Goal: Task Accomplishment & Management: Manage account settings

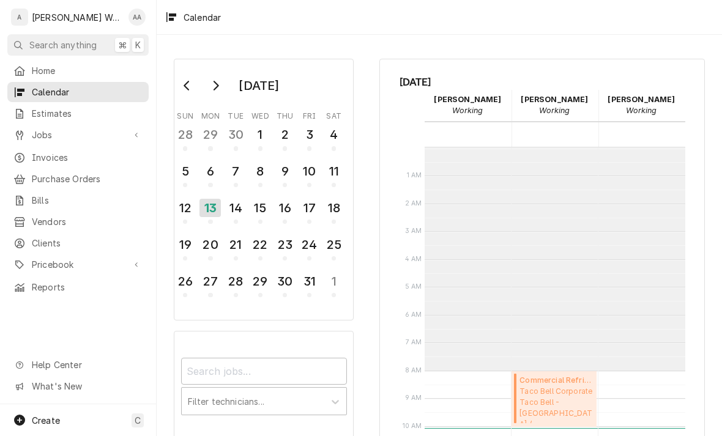
scroll to position [223, 0]
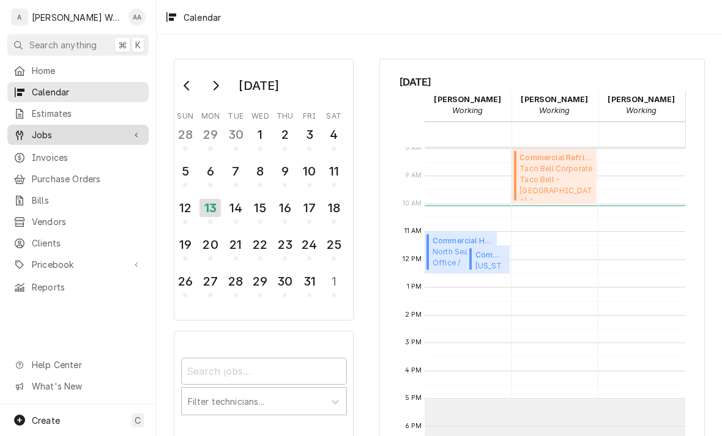
click at [33, 138] on div "Jobs" at bounding box center [78, 134] width 136 height 15
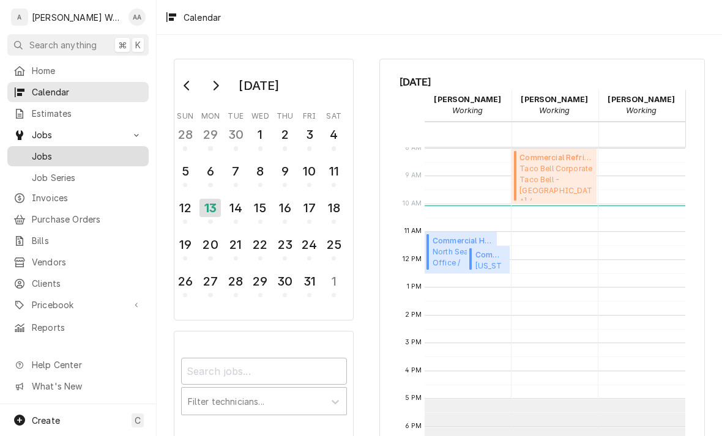
click at [40, 161] on link "Jobs" at bounding box center [77, 156] width 141 height 20
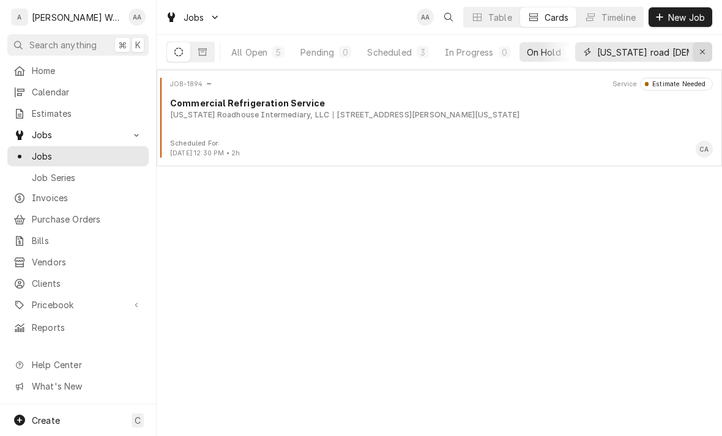
click at [711, 49] on button "Erase input" at bounding box center [703, 52] width 20 height 20
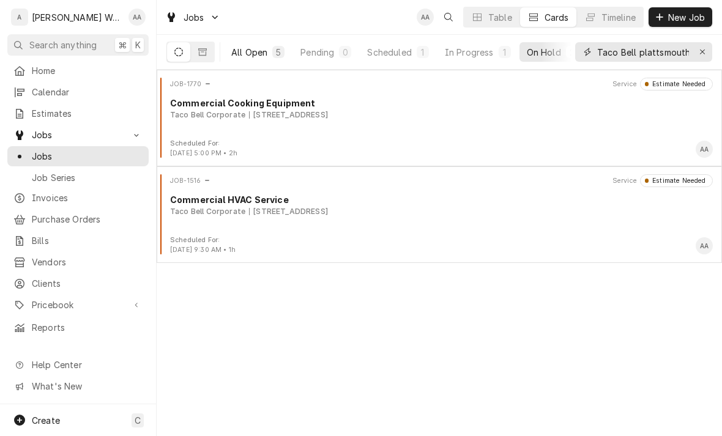
type input "Taco Bell plattsmouth"
click at [260, 54] on div "All Open" at bounding box center [249, 52] width 36 height 13
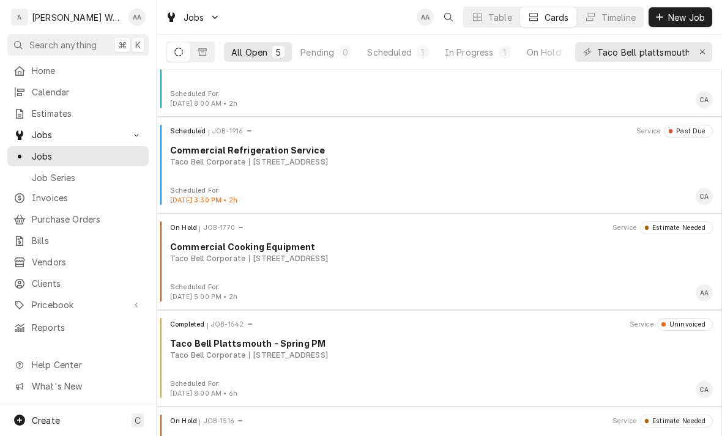
scroll to position [51, 0]
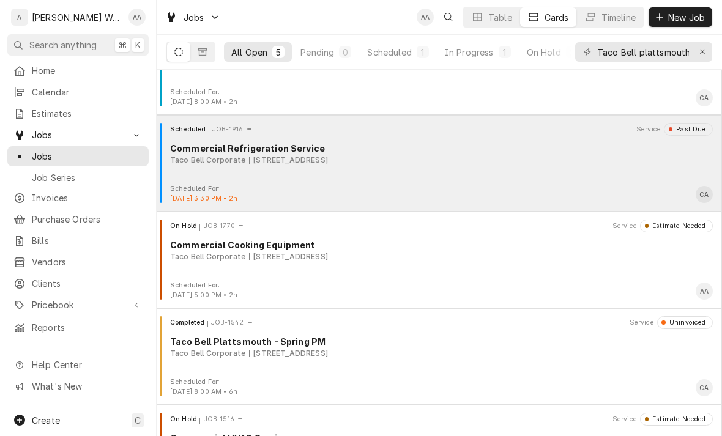
click at [203, 169] on div "Scheduled JOB-1916 Service Past Due Commercial Refrigeration Service Taco Bell …" at bounding box center [440, 153] width 556 height 61
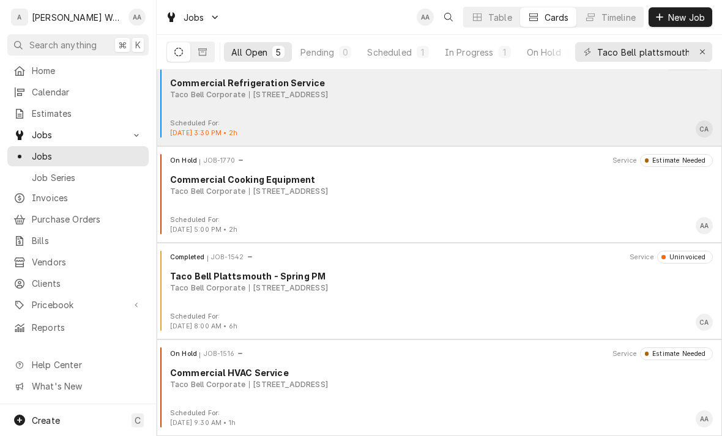
scroll to position [117, 0]
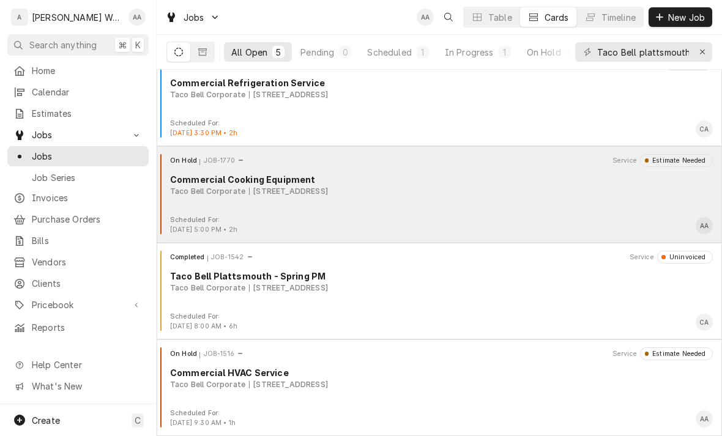
click at [225, 203] on div "On Hold JOB-1770 Service Estimate Needed Commercial Cooking Equipment Taco Bell…" at bounding box center [440, 184] width 556 height 61
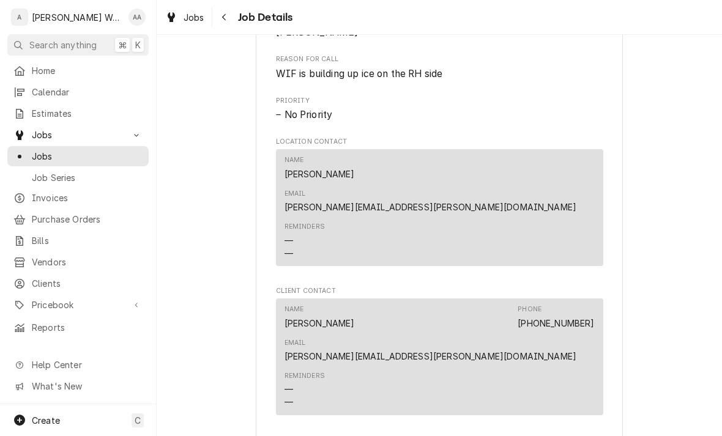
scroll to position [537, 0]
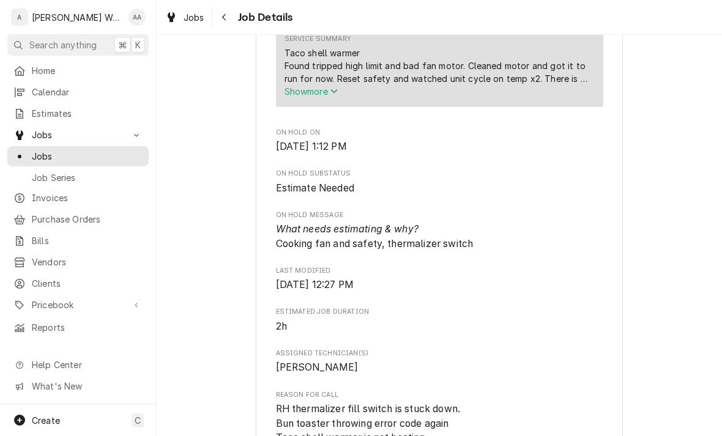
scroll to position [492, 0]
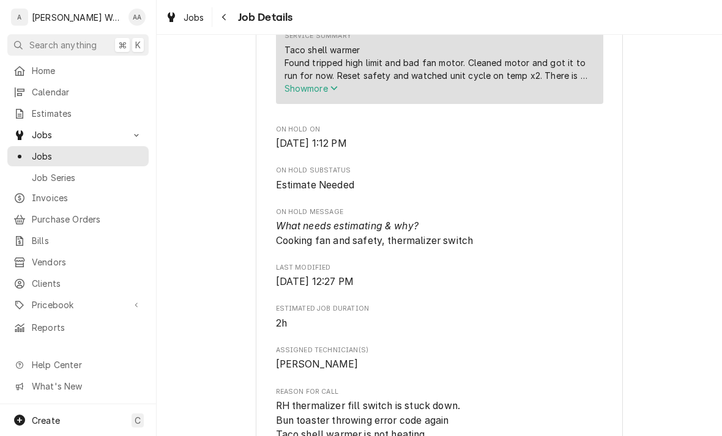
click at [293, 93] on span "Show more" at bounding box center [312, 88] width 54 height 10
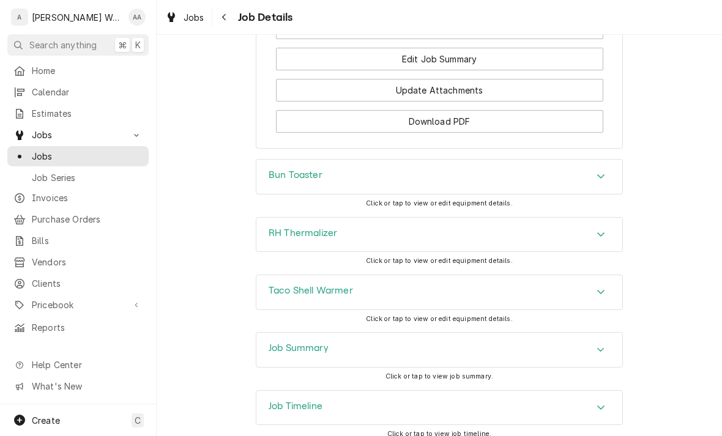
scroll to position [1618, 0]
click at [281, 334] on div "Job Summary" at bounding box center [439, 351] width 366 height 34
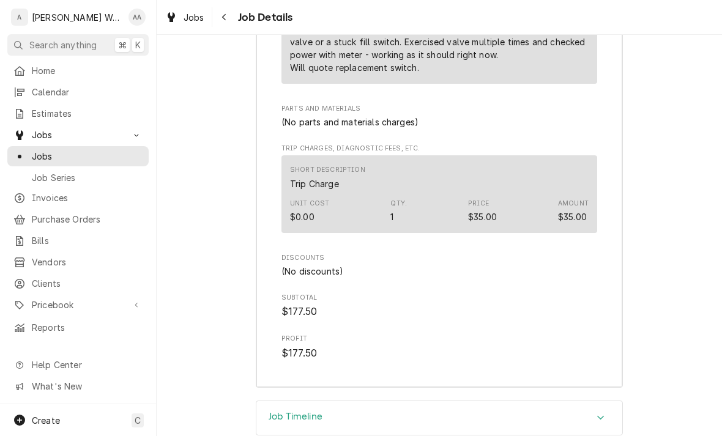
click at [271, 411] on h3 "Job Timeline" at bounding box center [296, 417] width 54 height 12
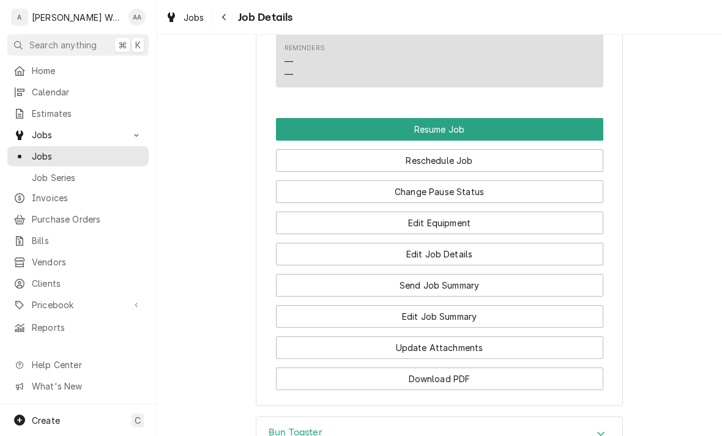
scroll to position [1361, 0]
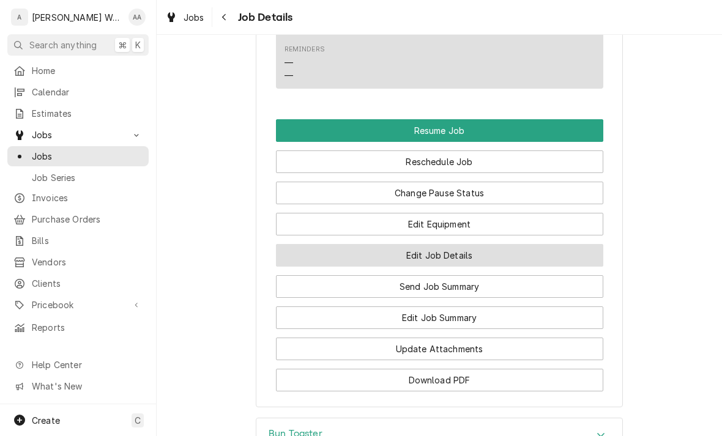
click at [326, 244] on button "Edit Job Details" at bounding box center [439, 255] width 327 height 23
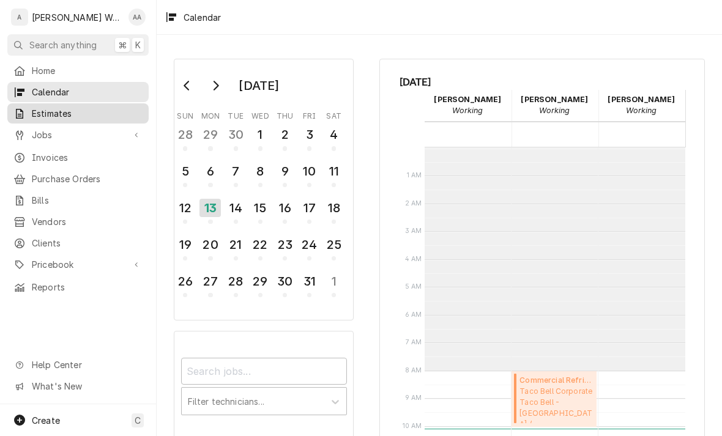
scroll to position [223, 0]
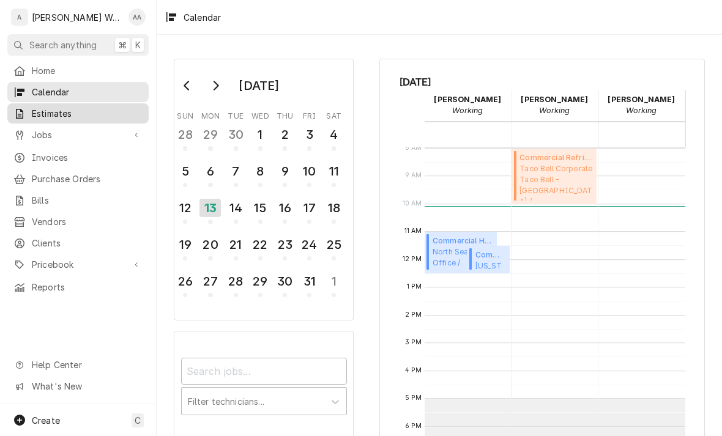
click at [34, 114] on span "Estimates" at bounding box center [87, 113] width 111 height 13
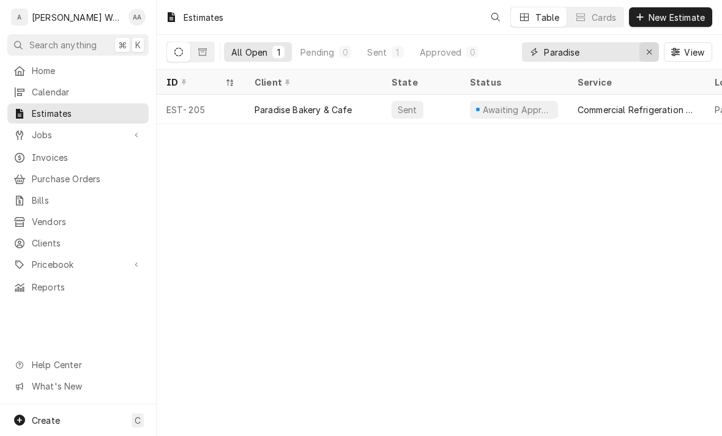
click at [654, 56] on div "Erase input" at bounding box center [649, 52] width 12 height 12
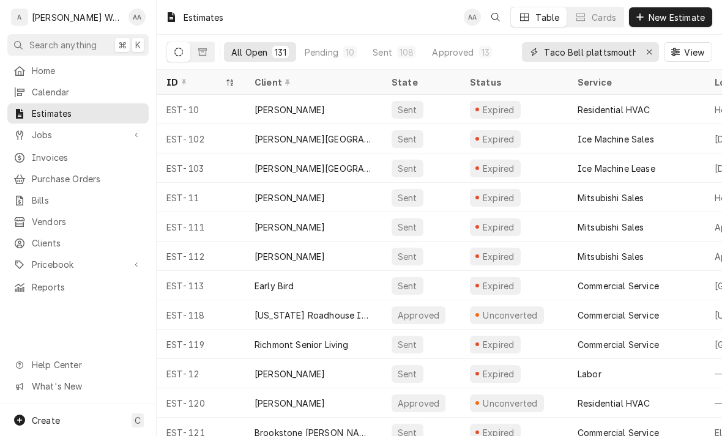
type input "Taco Bell plattsmouth"
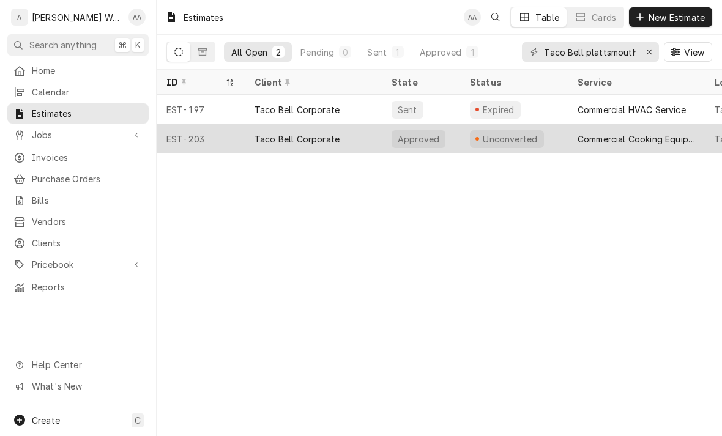
click at [207, 132] on div "EST-203" at bounding box center [201, 138] width 88 height 29
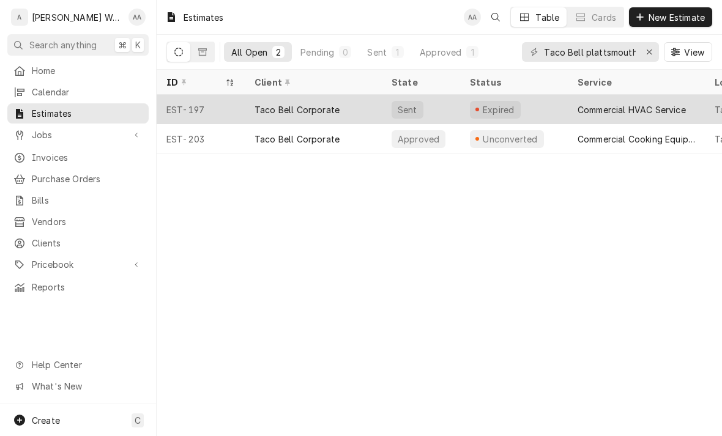
click at [232, 108] on div "EST-197" at bounding box center [201, 109] width 88 height 29
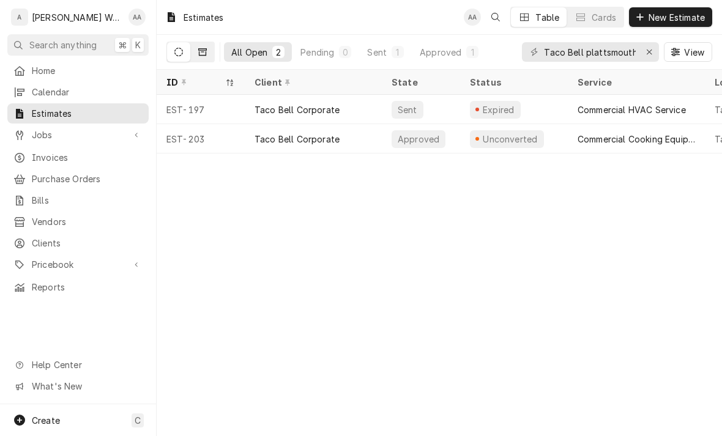
click at [207, 54] on button "Dynamic Content Wrapper" at bounding box center [202, 52] width 23 height 20
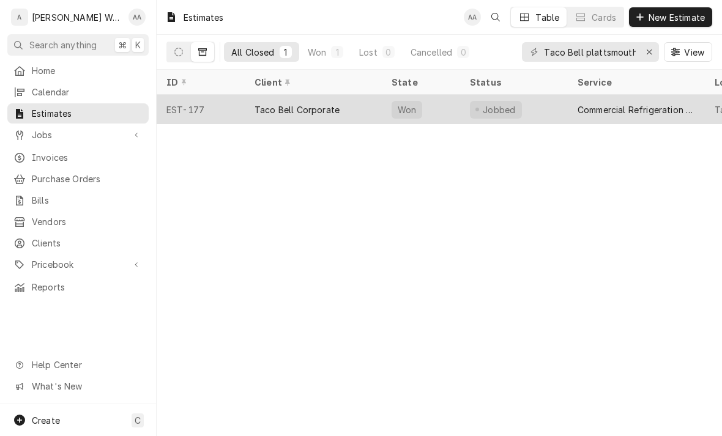
click at [206, 108] on div "EST-177" at bounding box center [201, 109] width 88 height 29
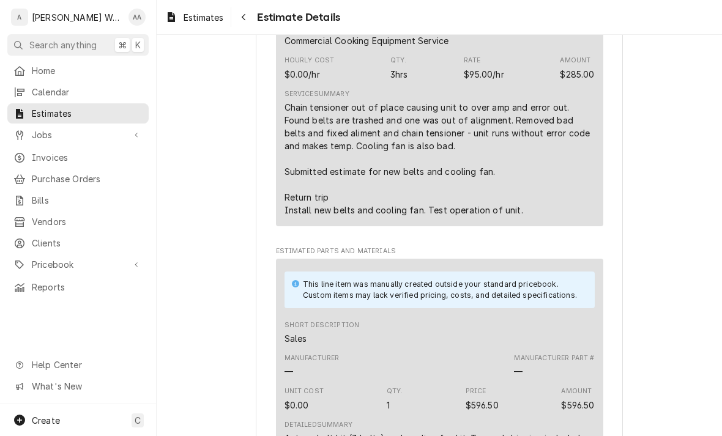
scroll to position [741, 0]
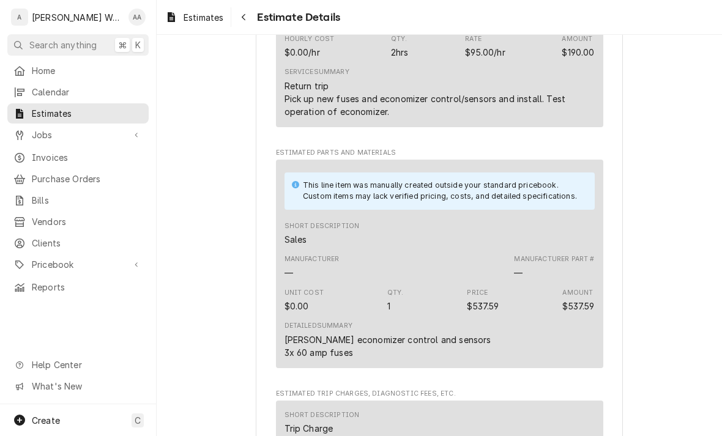
scroll to position [796, 0]
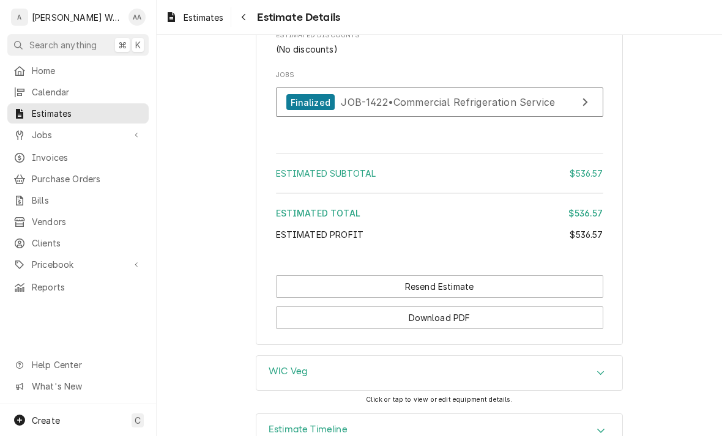
scroll to position [1225, 0]
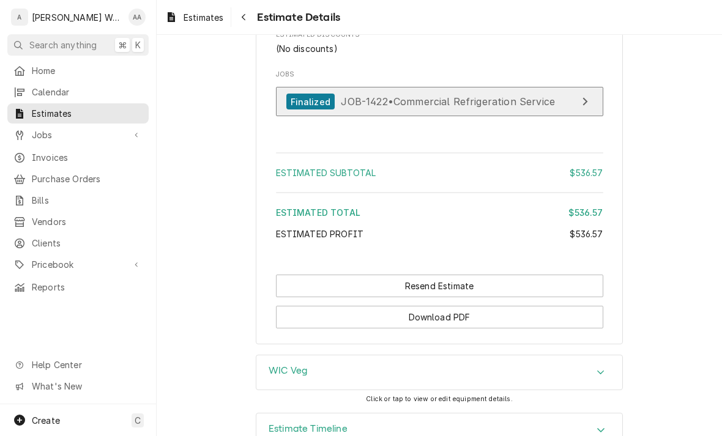
click at [299, 110] on div "Finalized" at bounding box center [310, 102] width 48 height 17
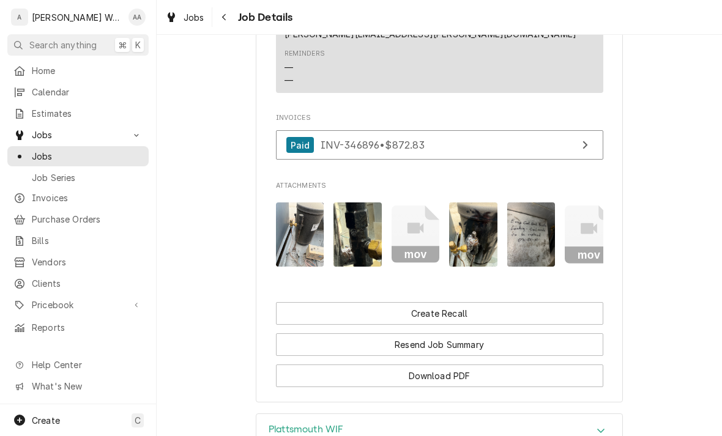
scroll to position [968, 0]
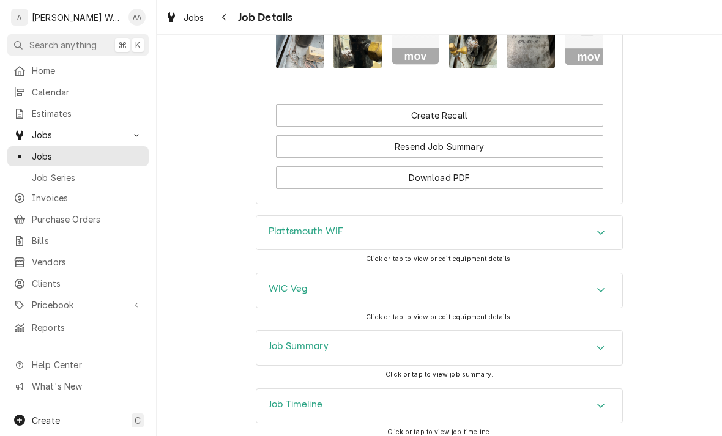
click at [278, 341] on h3 "Job Summary" at bounding box center [299, 347] width 60 height 12
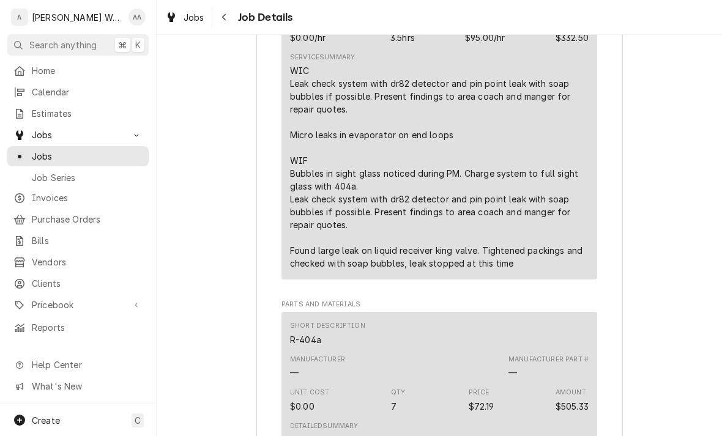
scroll to position [1786, 0]
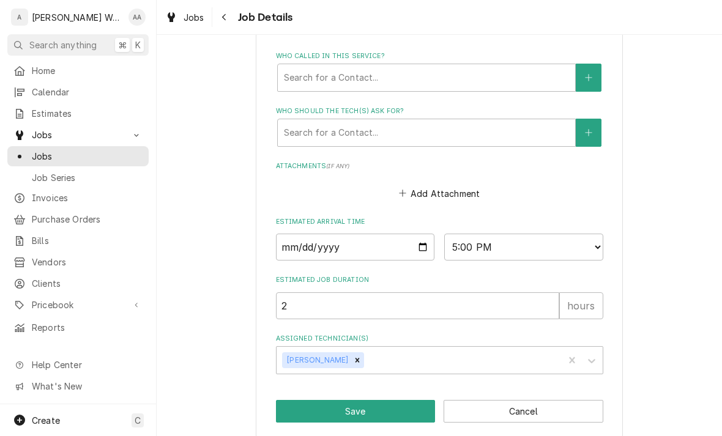
scroll to position [710, 0]
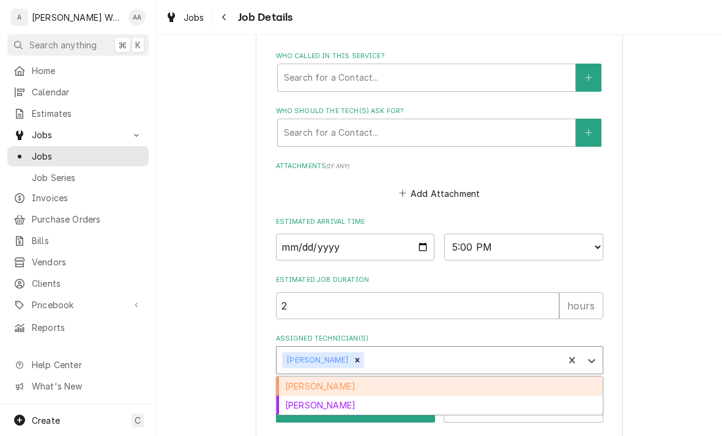
click at [294, 377] on div "[PERSON_NAME]" at bounding box center [440, 386] width 326 height 19
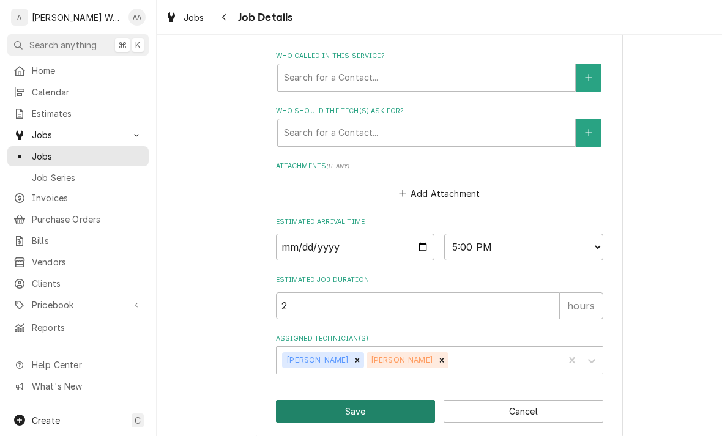
click at [298, 402] on button "Save" at bounding box center [356, 411] width 160 height 23
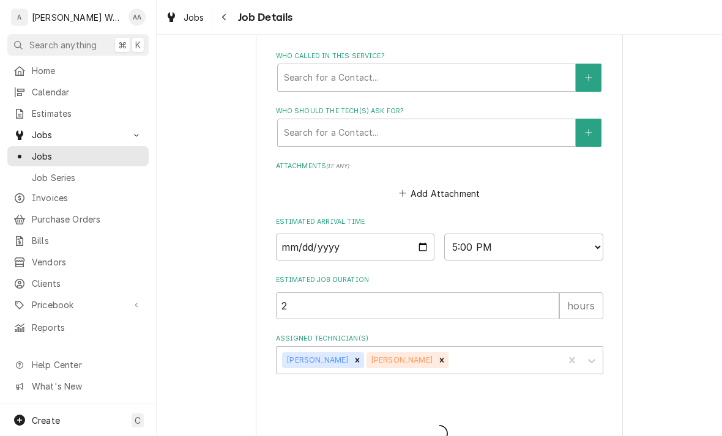
type textarea "x"
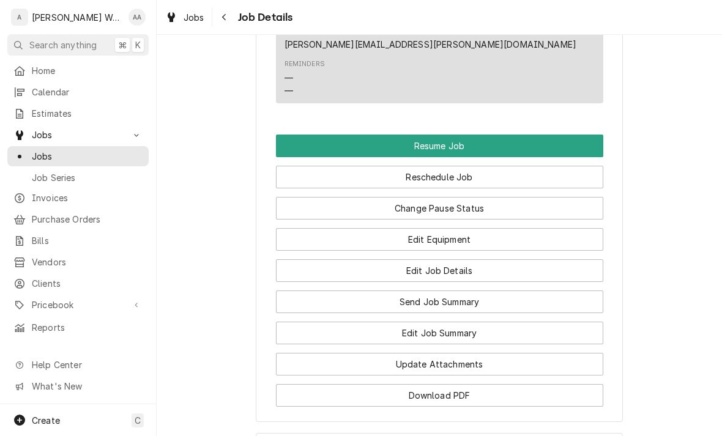
scroll to position [1181, 0]
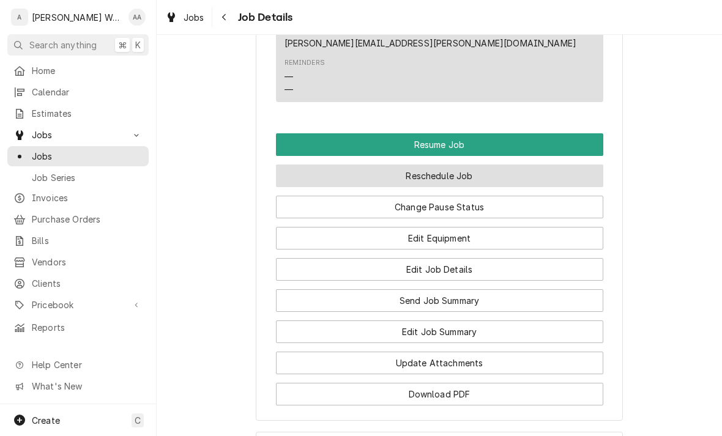
click at [357, 165] on button "Reschedule Job" at bounding box center [439, 176] width 327 height 23
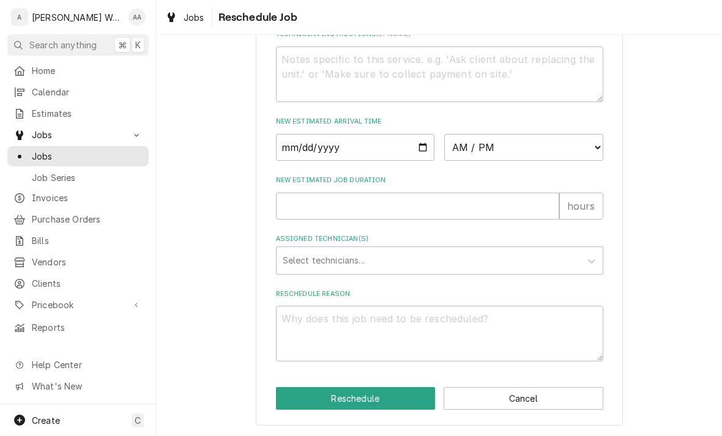
scroll to position [447, 0]
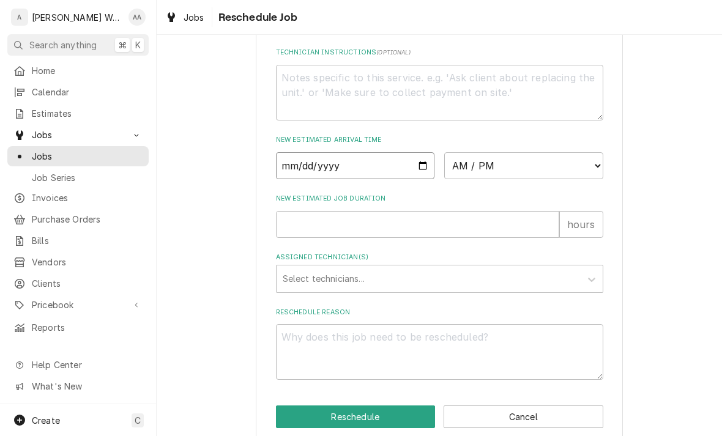
click at [295, 167] on input "Date" at bounding box center [355, 165] width 159 height 27
type input "2025-10-13"
type textarea "x"
click at [472, 178] on select "AM / PM 6:00 AM 6:15 AM 6:30 AM 6:45 AM 7:00 AM 7:15 AM 7:30 AM 7:45 AM 8:00 AM…" at bounding box center [523, 165] width 159 height 27
select select "10:30:00"
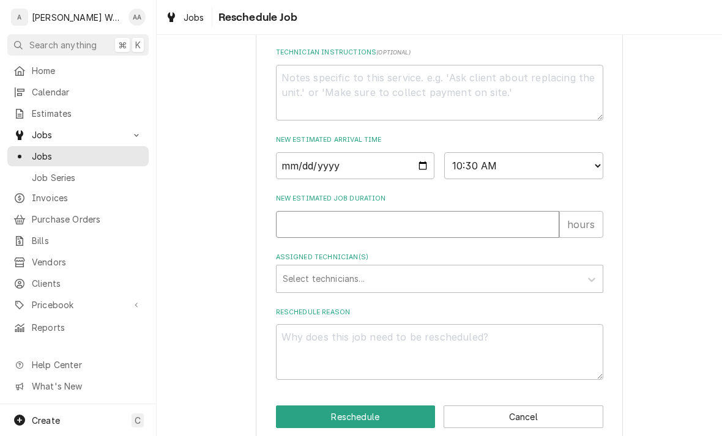
click at [308, 227] on input "New Estimated Job Duration" at bounding box center [417, 224] width 283 height 27
type textarea "x"
type input "2"
click at [302, 285] on div "Select technicians..." at bounding box center [429, 278] width 292 height 13
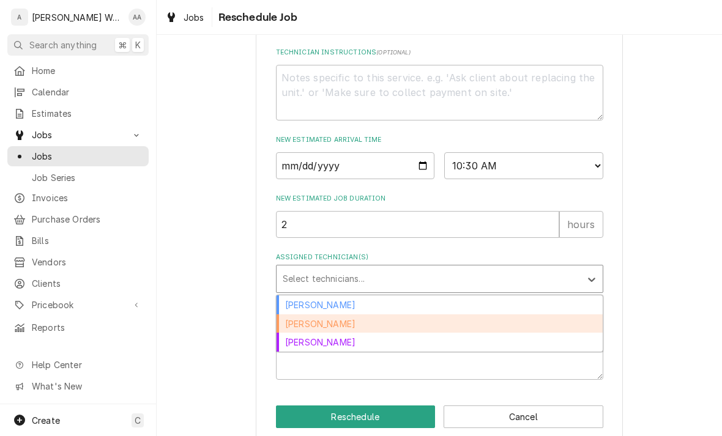
click at [293, 330] on div "[PERSON_NAME]" at bounding box center [440, 324] width 326 height 19
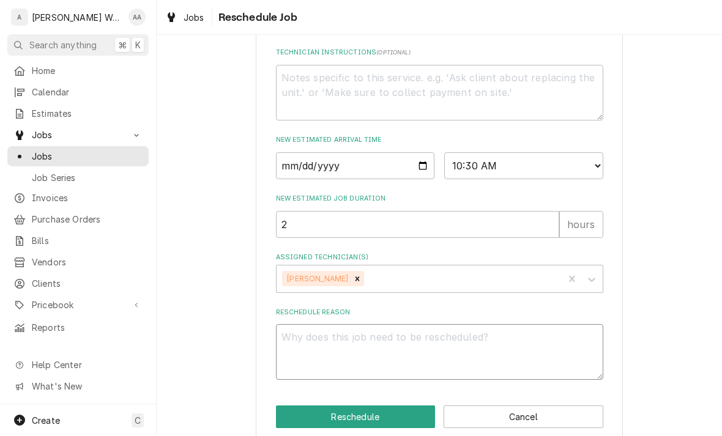
click at [296, 350] on textarea "Reschedule Reason" at bounding box center [439, 352] width 327 height 56
type textarea "x"
type textarea "A"
type textarea "x"
type textarea "Ap"
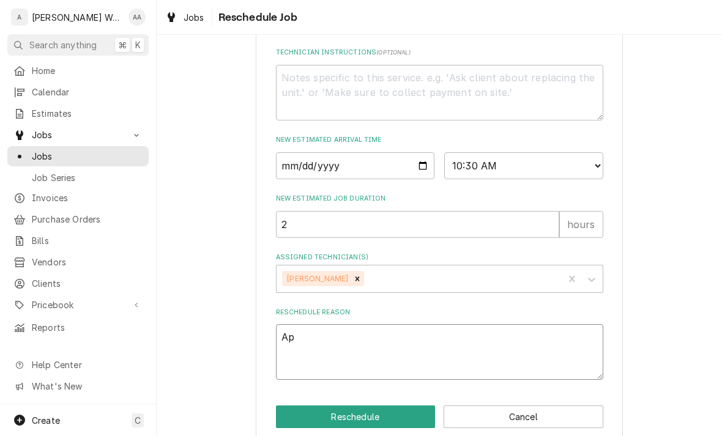
type textarea "x"
type textarea "Apr"
type textarea "x"
type textarea "Ap"
type textarea "x"
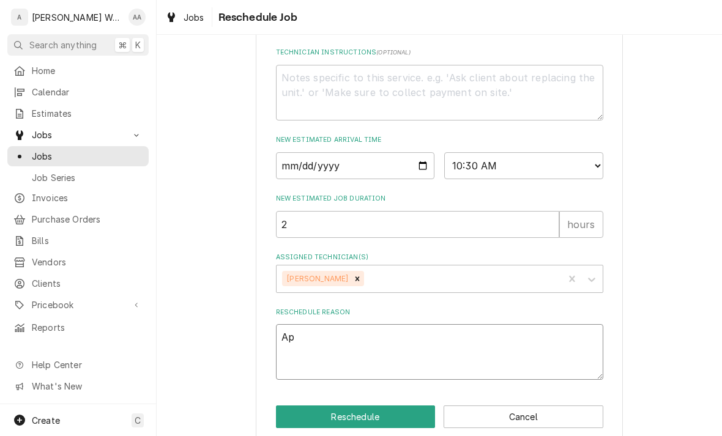
type textarea "App"
type textarea "x"
type textarea "Appr"
type textarea "x"
type textarea "Appro"
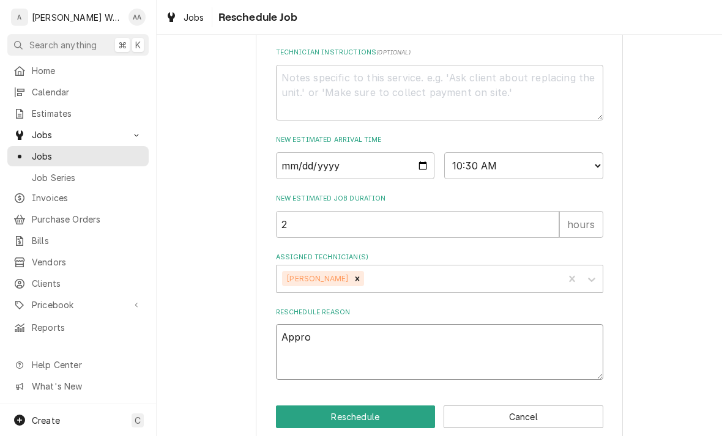
type textarea "x"
type textarea "Approv"
type textarea "x"
type textarea "Approve"
type textarea "x"
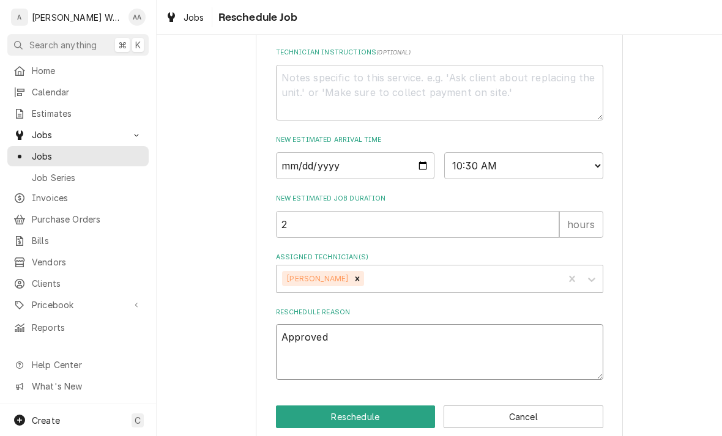
type textarea "Approved"
type textarea "x"
type textarea "Approved b"
type textarea "x"
type textarea "Approved by"
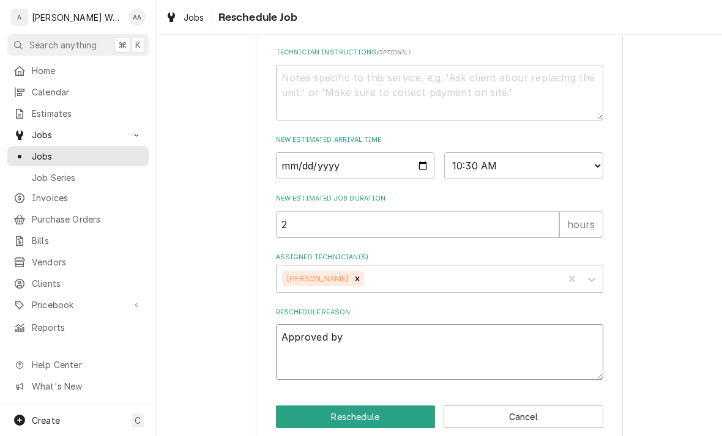
type textarea "x"
type textarea "Approved by"
type textarea "x"
type textarea "Approved by t"
type textarea "x"
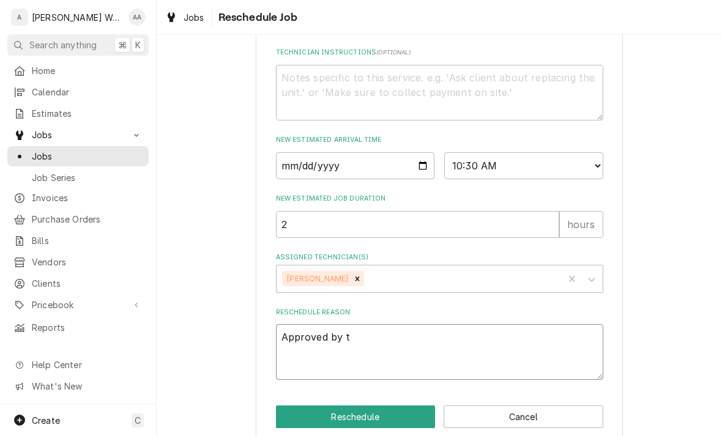
type textarea "Approved by ta"
type textarea "x"
type textarea "Approved by tam"
type textarea "x"
type textarea "Approved by tamm"
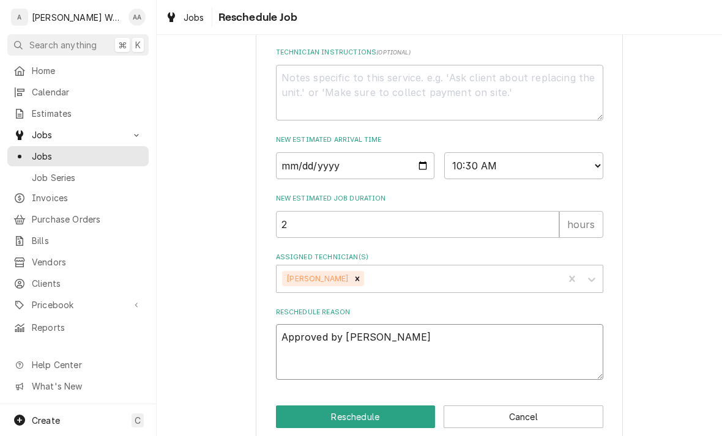
type textarea "x"
type textarea "Approved by [PERSON_NAME]"
click at [310, 422] on button "Reschedule" at bounding box center [356, 417] width 160 height 23
type textarea "x"
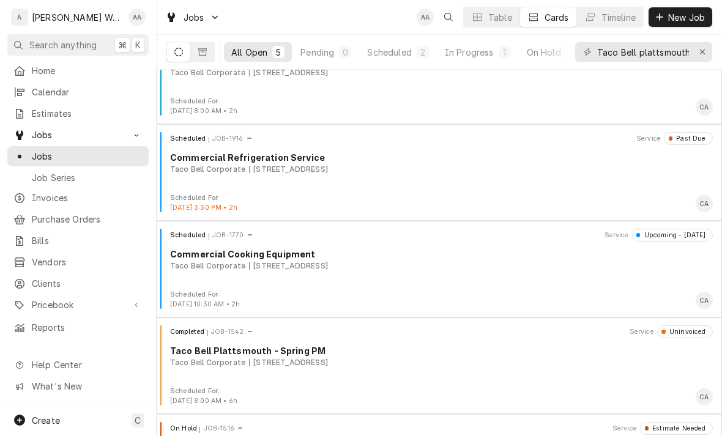
scroll to position [43, 0]
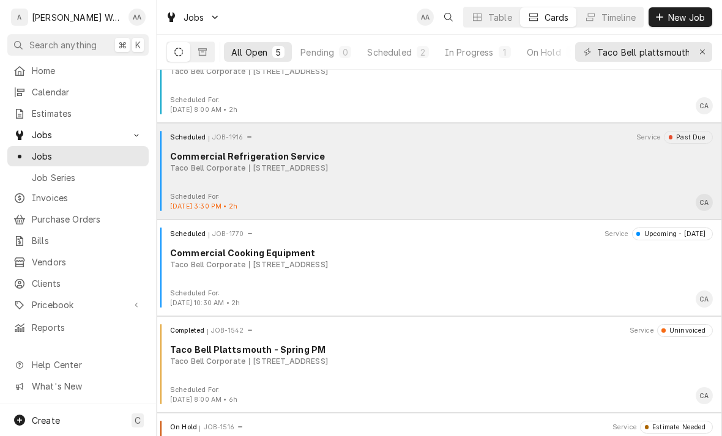
click at [222, 179] on div "Scheduled JOB-1916 Service Past Due Commercial Refrigeration Service Taco Bell …" at bounding box center [440, 161] width 556 height 61
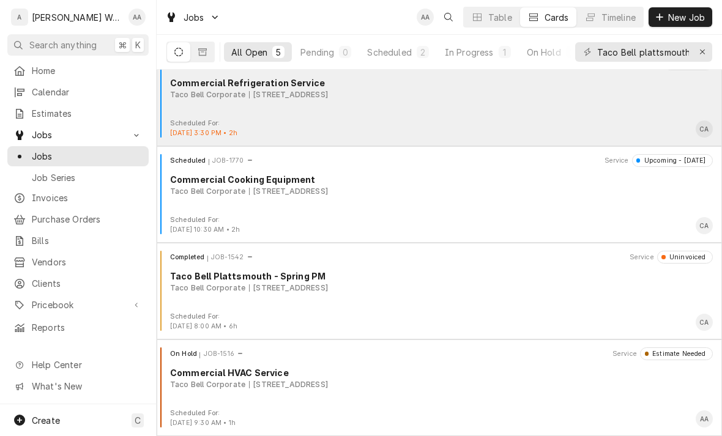
scroll to position [117, 0]
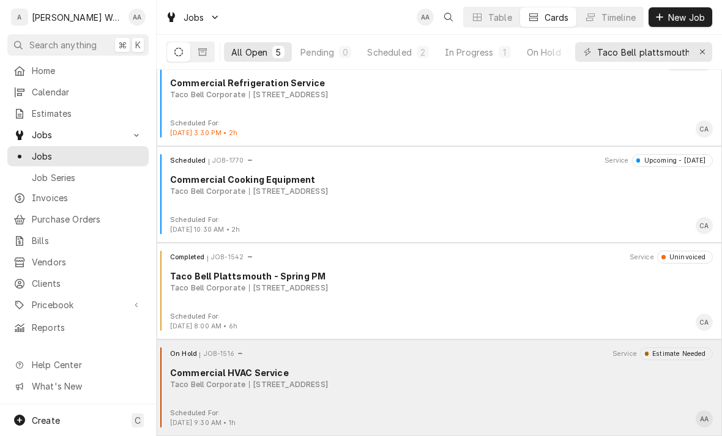
click at [240, 385] on div "Taco Bell Corporate" at bounding box center [207, 384] width 75 height 11
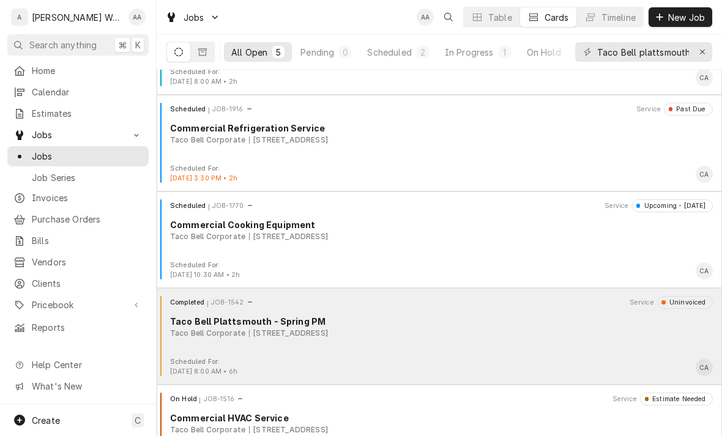
scroll to position [72, 0]
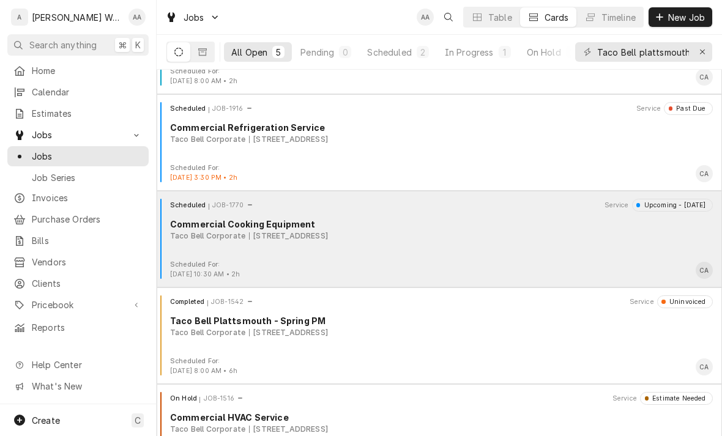
click at [233, 249] on div "Scheduled JOB-1770 Service Upcoming - Today Commercial Cooking Equipment Taco B…" at bounding box center [440, 229] width 556 height 61
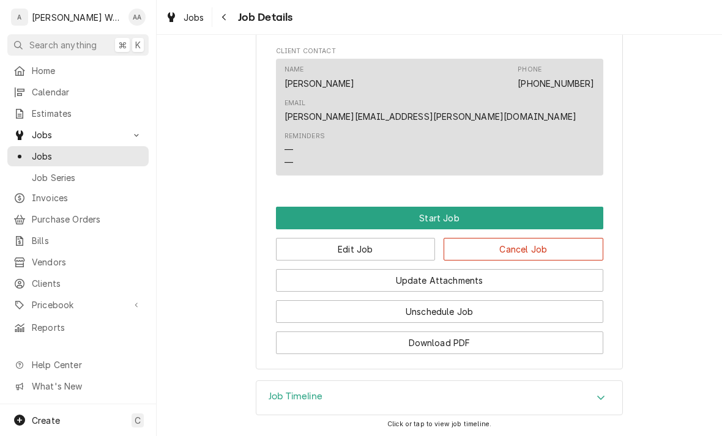
scroll to position [775, 0]
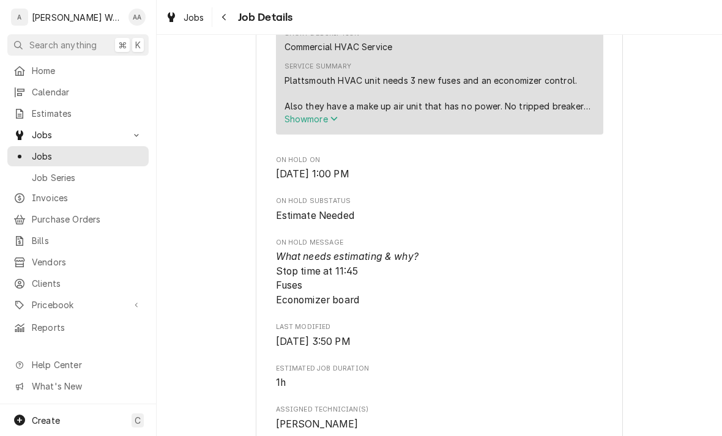
scroll to position [419, 0]
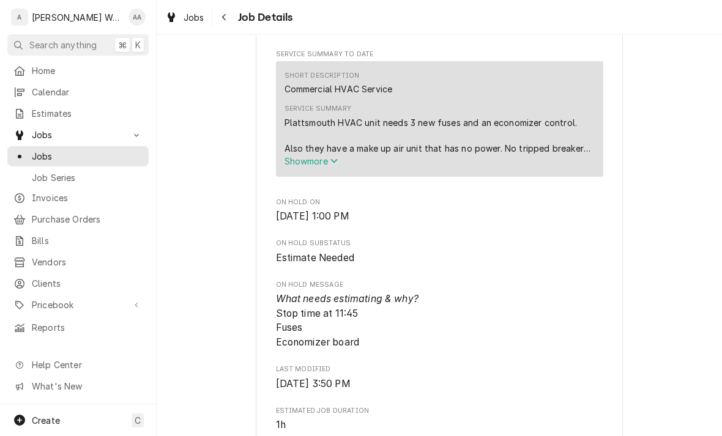
click at [305, 161] on button "Show more" at bounding box center [440, 161] width 310 height 13
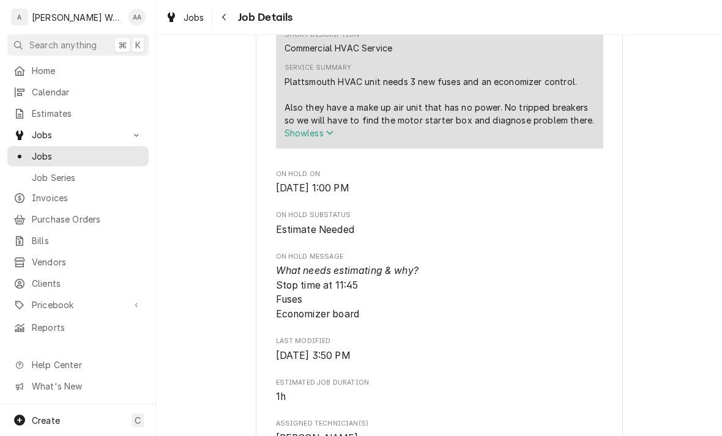
scroll to position [463, 0]
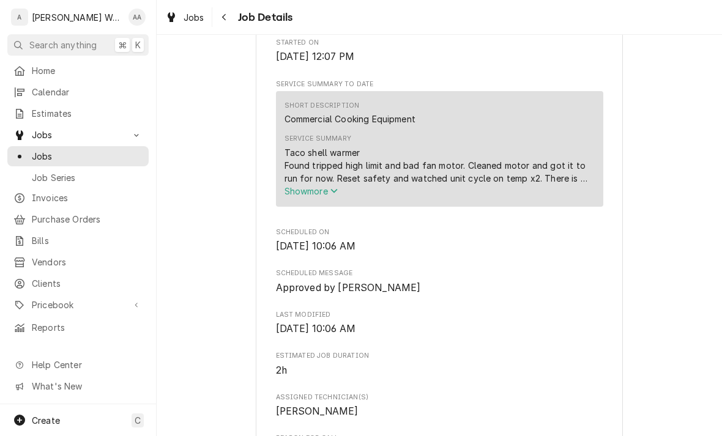
scroll to position [388, 0]
click at [294, 193] on span "Show more" at bounding box center [312, 192] width 54 height 10
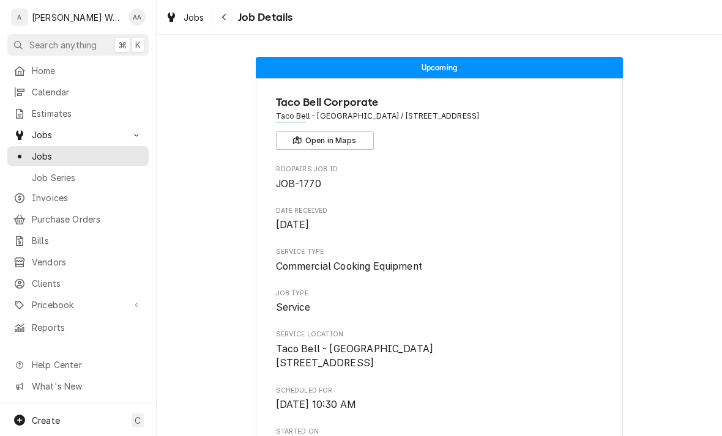
scroll to position [0, 0]
